Goal: Use online tool/utility

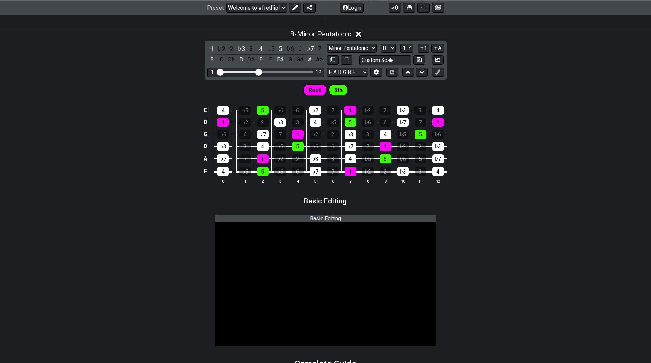
scroll to position [240, 0]
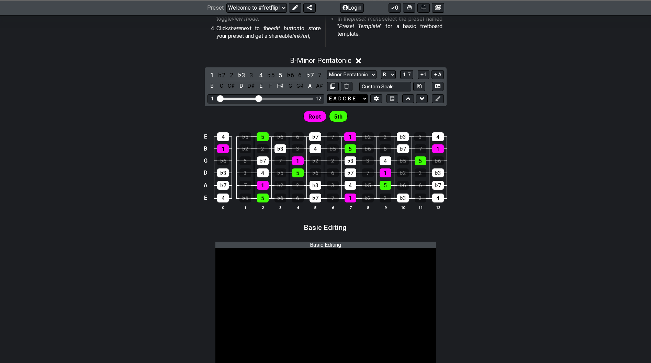
select select "G C E A"
click at [327, 103] on select "E A D G B E F♯ B E A D G B E E A D G B E B E A D F♯ B A D G C E A D A D G B E E…" at bounding box center [347, 98] width 41 height 9
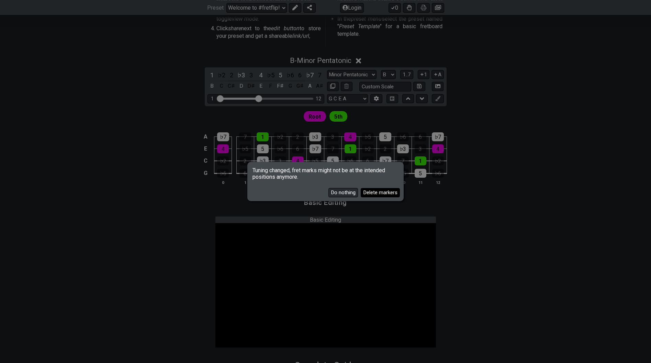
click at [386, 197] on button "Delete markers" at bounding box center [380, 192] width 39 height 9
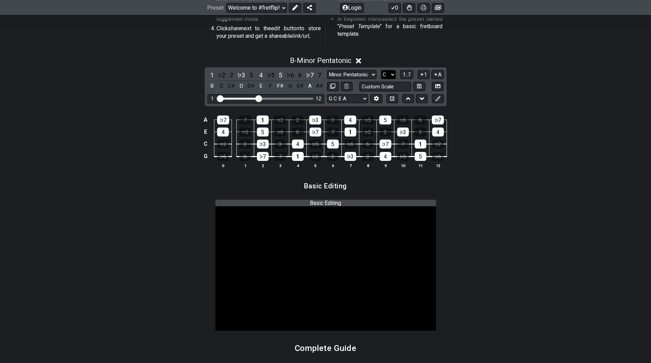
click at [396, 79] on select "A♭ A A♯ B♭ B C C♯ D♭ D D♯ E♭ E F F♯ G♭ G G♯" at bounding box center [388, 74] width 15 height 9
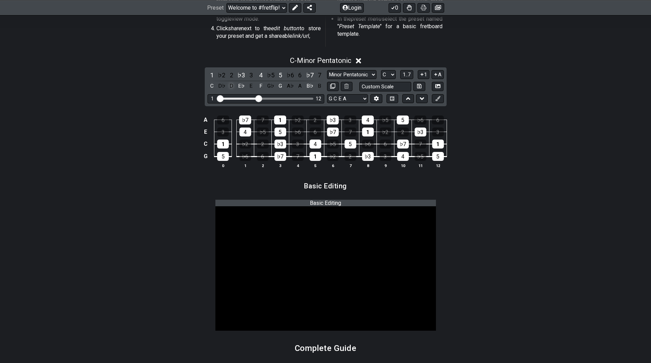
click at [227, 91] on div "D" at bounding box center [231, 85] width 9 height 9
select select "D"
click at [396, 79] on select "A♭ A A♯ B♭ B C C♯ D♭ D D♯ E♭ E F F♯ G♭ G G♯" at bounding box center [388, 74] width 15 height 9
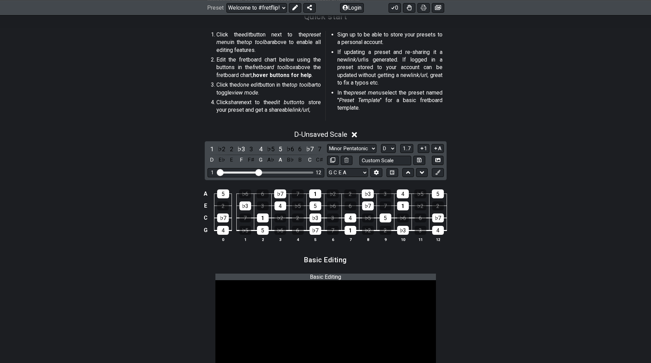
scroll to position [157, 0]
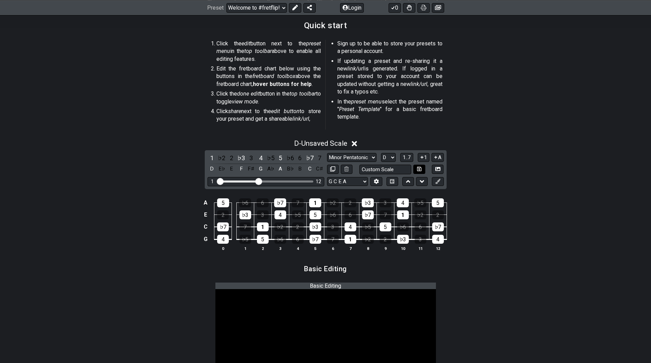
click at [421, 171] on icon at bounding box center [419, 169] width 4 height 4
select select "Custom Scale"
click at [421, 171] on icon at bounding box center [419, 169] width 4 height 4
click at [331, 171] on icon at bounding box center [332, 168] width 5 height 5
select select "Custom Scale"
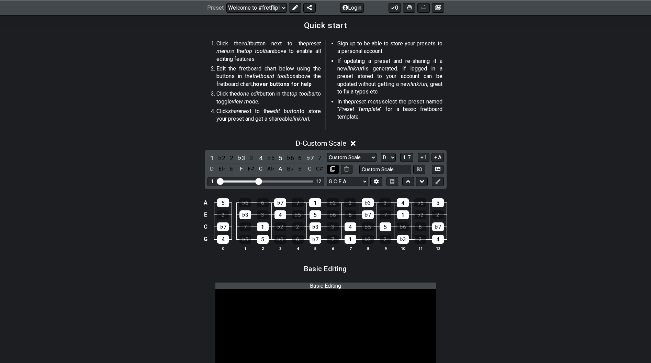
select select "D"
select select "G C E A"
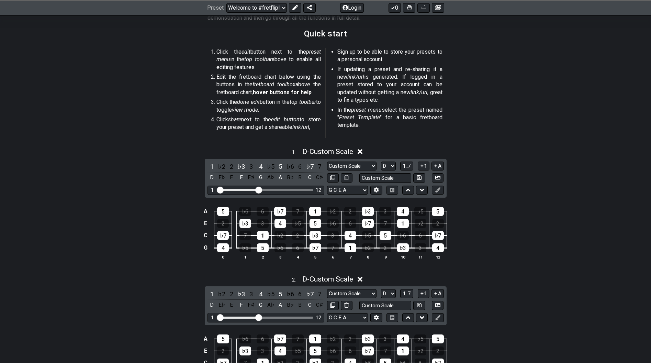
scroll to position [0, 0]
